Goal: Navigation & Orientation: Find specific page/section

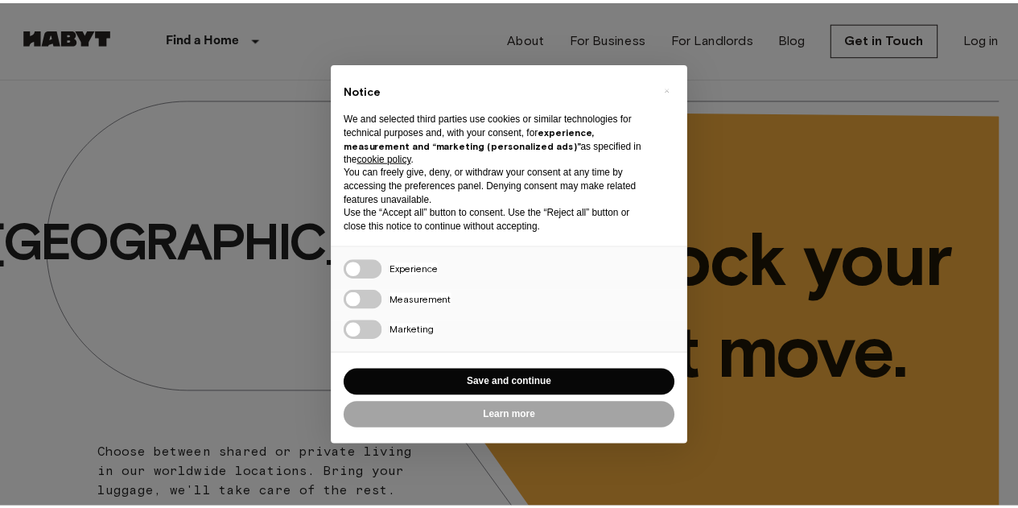
scroll to position [14, 0]
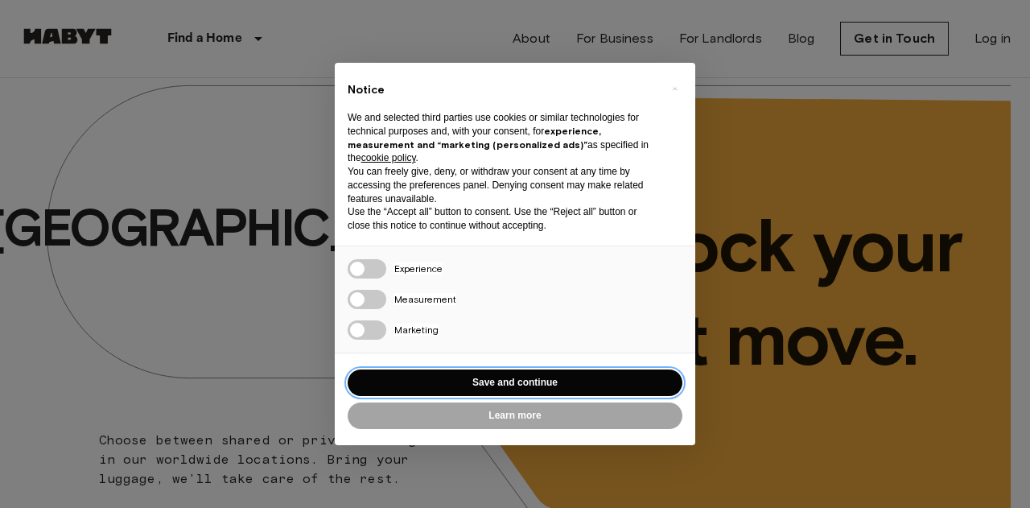
click at [473, 382] on button "Save and continue" at bounding box center [515, 382] width 335 height 27
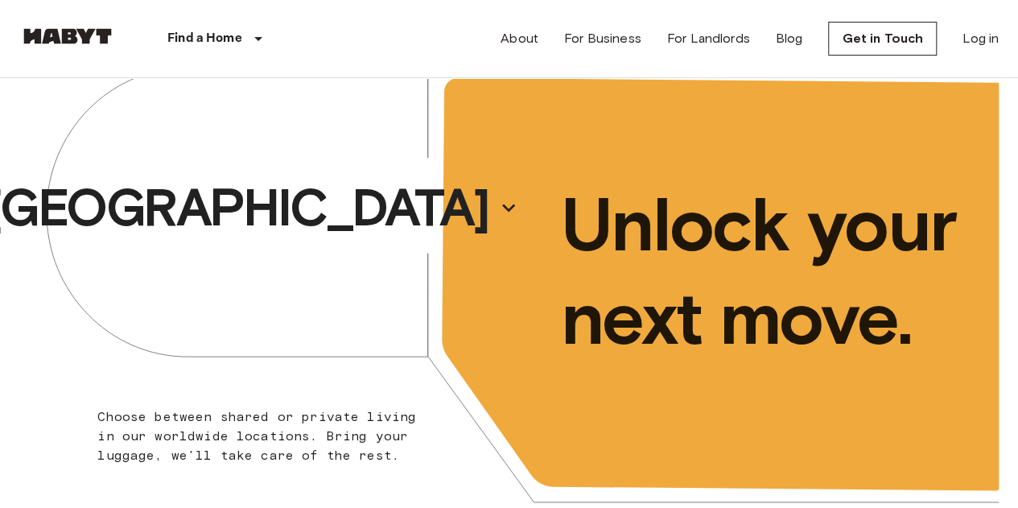
scroll to position [0, 0]
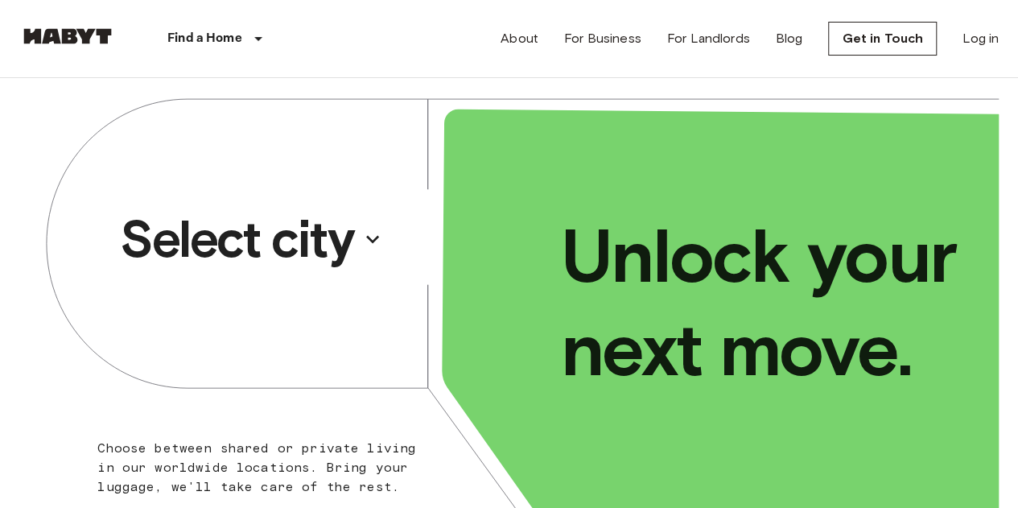
click at [351, 239] on p "Select city" at bounding box center [236, 239] width 233 height 64
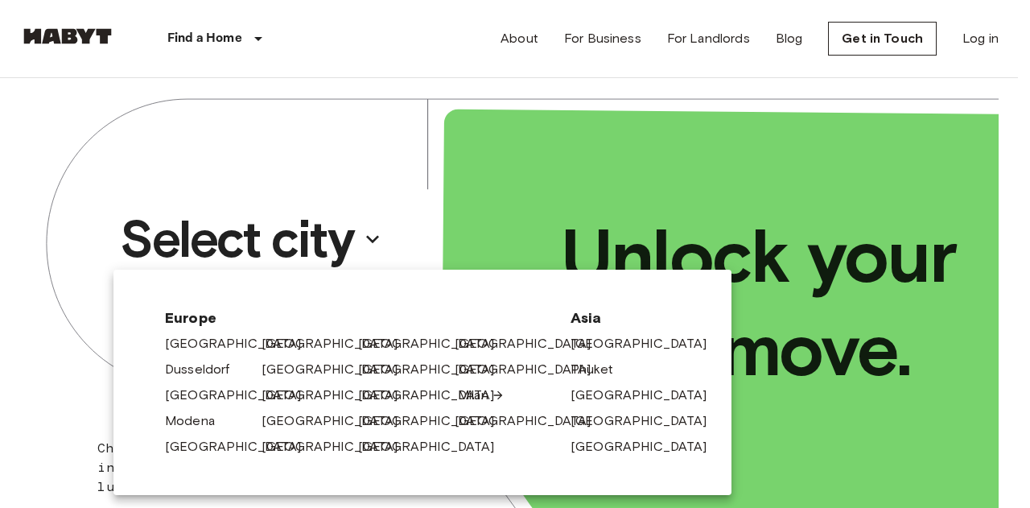
click at [472, 389] on link "Milan" at bounding box center [481, 394] width 47 height 19
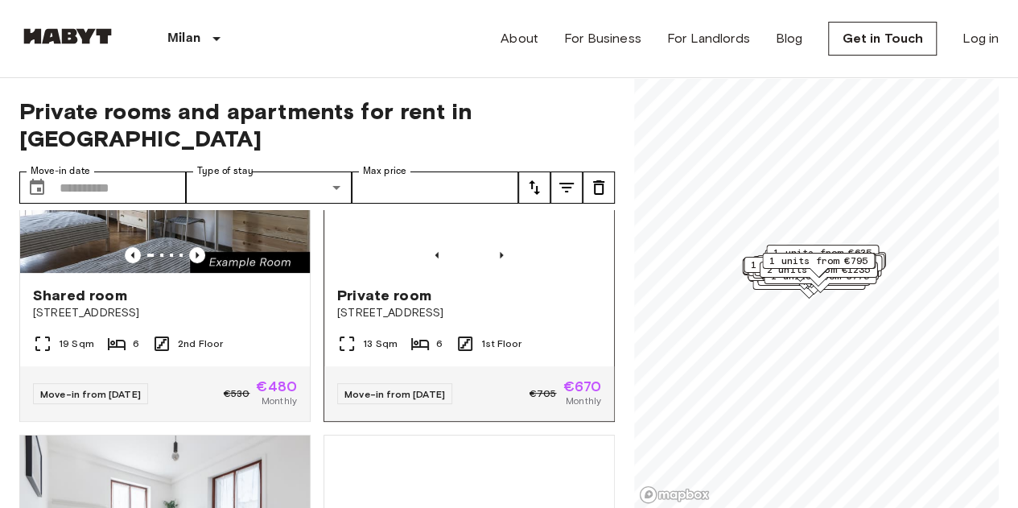
scroll to position [132, 0]
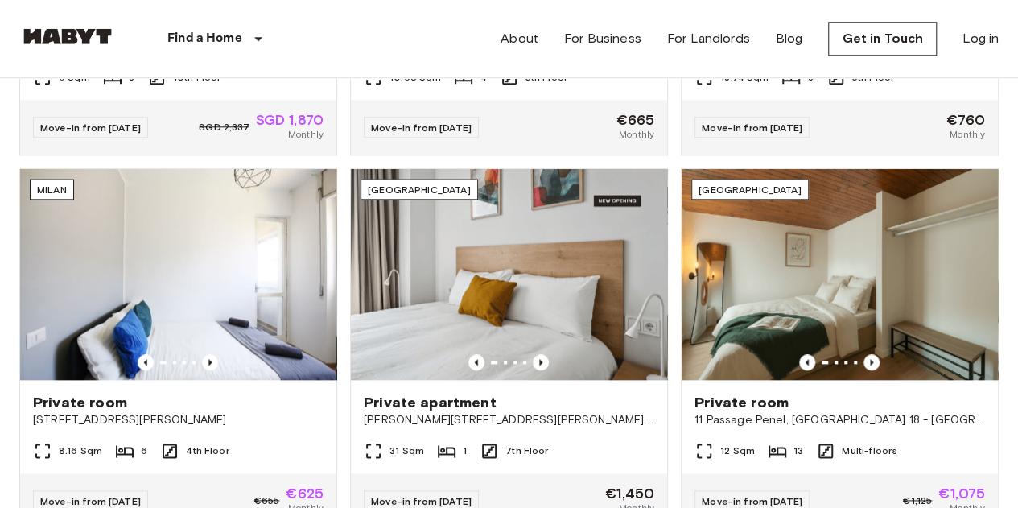
scroll to position [845, 0]
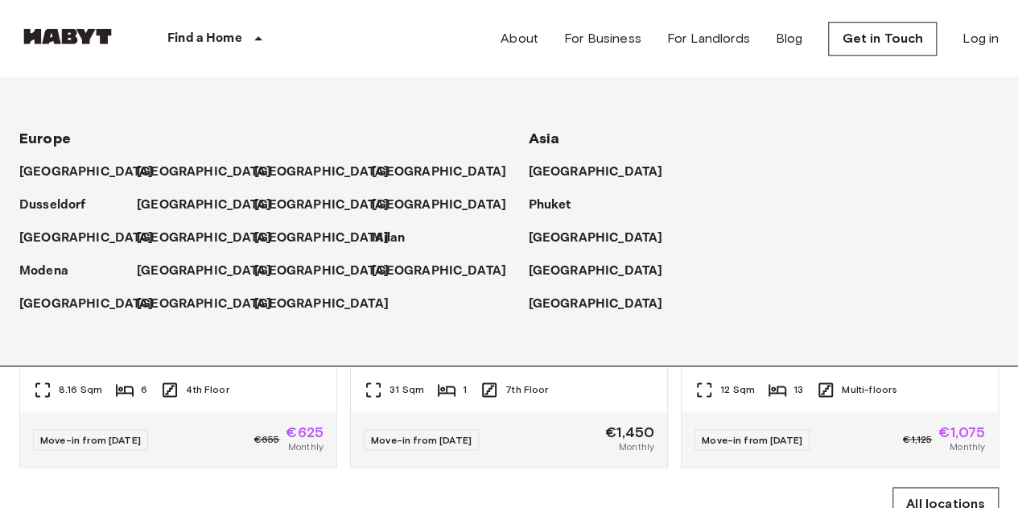
click at [249, 39] on icon at bounding box center [258, 38] width 19 height 19
click at [395, 229] on p "Milan" at bounding box center [391, 238] width 33 height 19
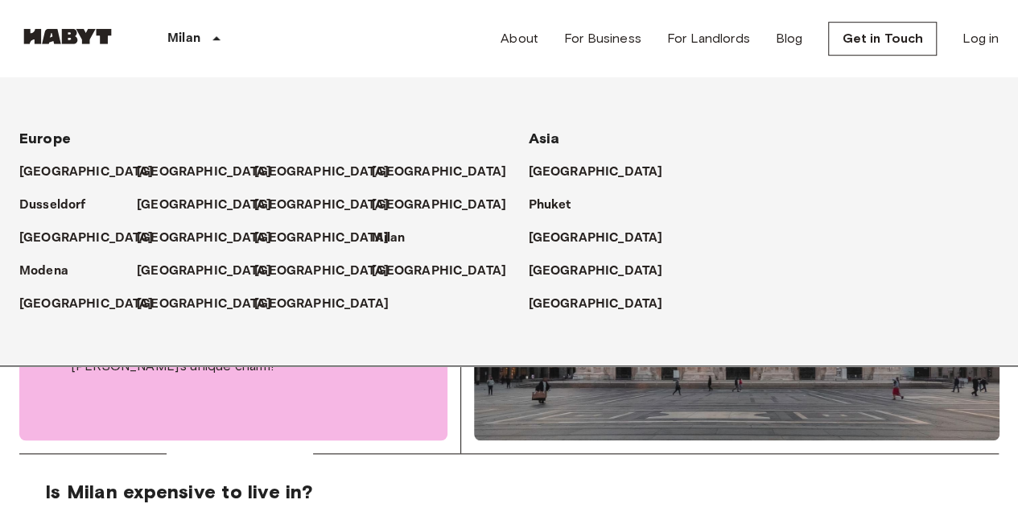
scroll to position [567, 0]
drag, startPoint x: 430, startPoint y: 418, endPoint x: 367, endPoint y: 433, distance: 64.6
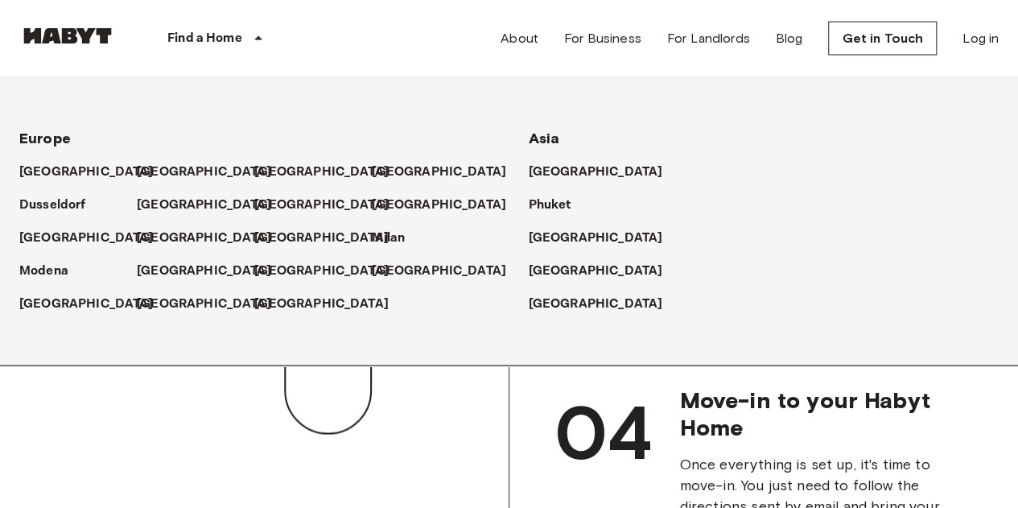
scroll to position [845, 0]
